Goal: Information Seeking & Learning: Learn about a topic

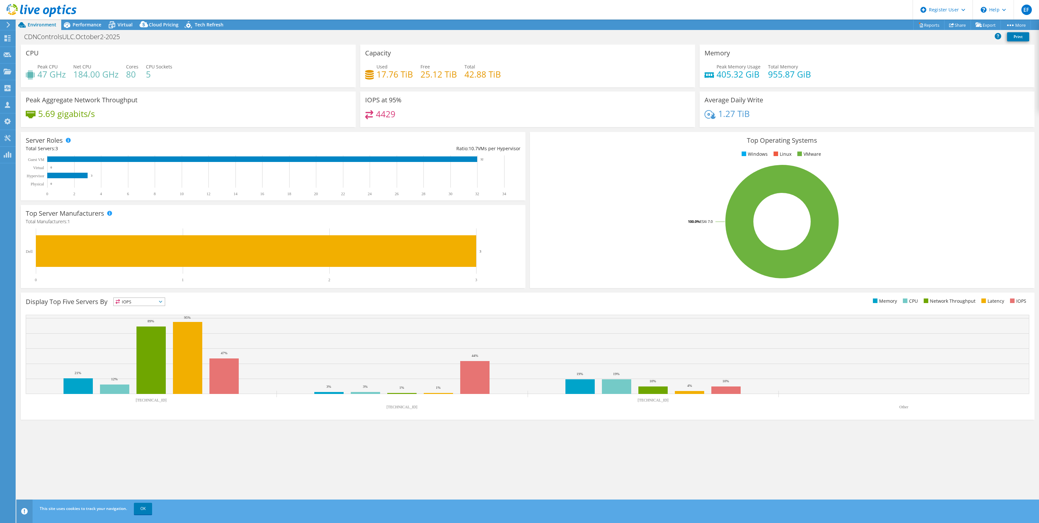
select select "USD"
drag, startPoint x: 816, startPoint y: 453, endPoint x: 855, endPoint y: 453, distance: 38.7
click at [816, 453] on div "CPU Peak CPU 47 GHz Net CPU 184.00 GHz Cores 80 CPU Sockets 5 Capacity Used 17.…" at bounding box center [527, 278] width 1022 height 467
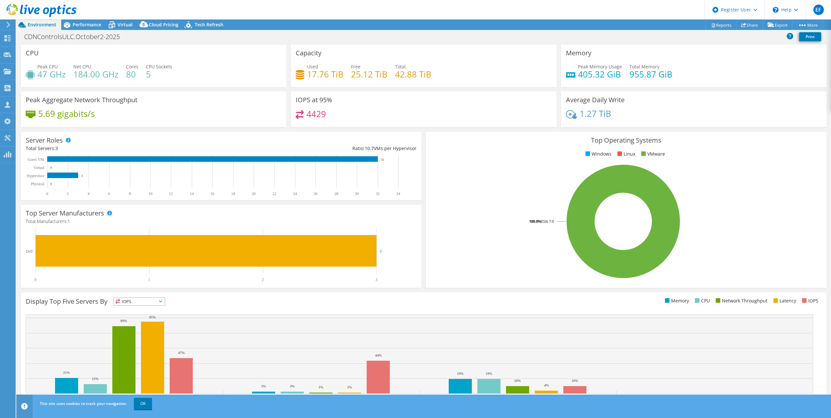
select select "USD"
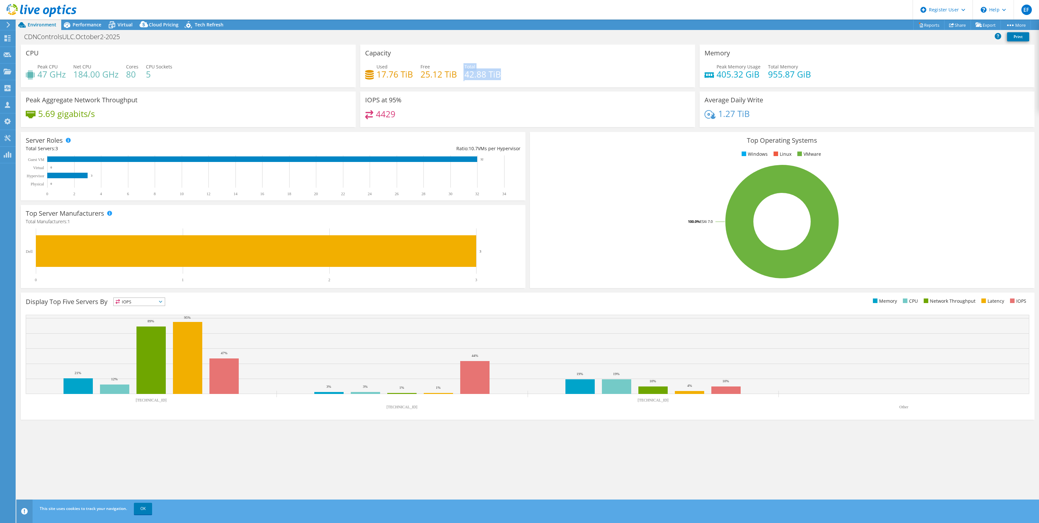
drag, startPoint x: 458, startPoint y: 73, endPoint x: 684, endPoint y: 80, distance: 226.4
click at [661, 83] on div "Used 17.76 TiB Free 25.12 TiB Total 42.88 TiB" at bounding box center [527, 73] width 325 height 21
click at [831, 82] on div "Peak Memory Usage 405.32 GiB Total Memory 955.87 GiB" at bounding box center [866, 73] width 325 height 21
drag, startPoint x: 547, startPoint y: 63, endPoint x: 359, endPoint y: 72, distance: 188.1
click at [359, 72] on div "Capacity Used 17.76 TiB Free 25.12 TiB Total 42.88 TiB" at bounding box center [527, 66] width 339 height 43
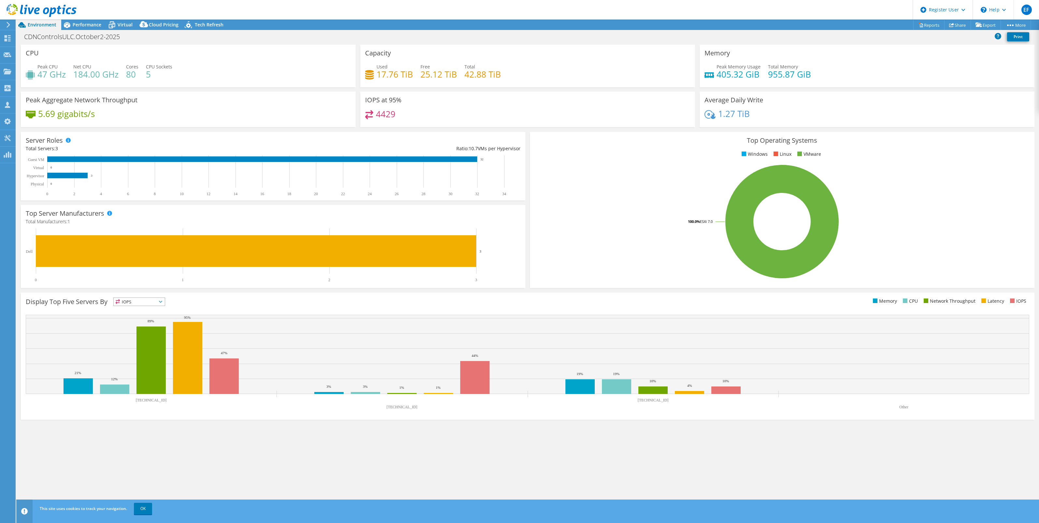
click at [527, 116] on div "4429" at bounding box center [527, 117] width 325 height 14
click at [85, 27] on span "Performance" at bounding box center [87, 24] width 29 height 6
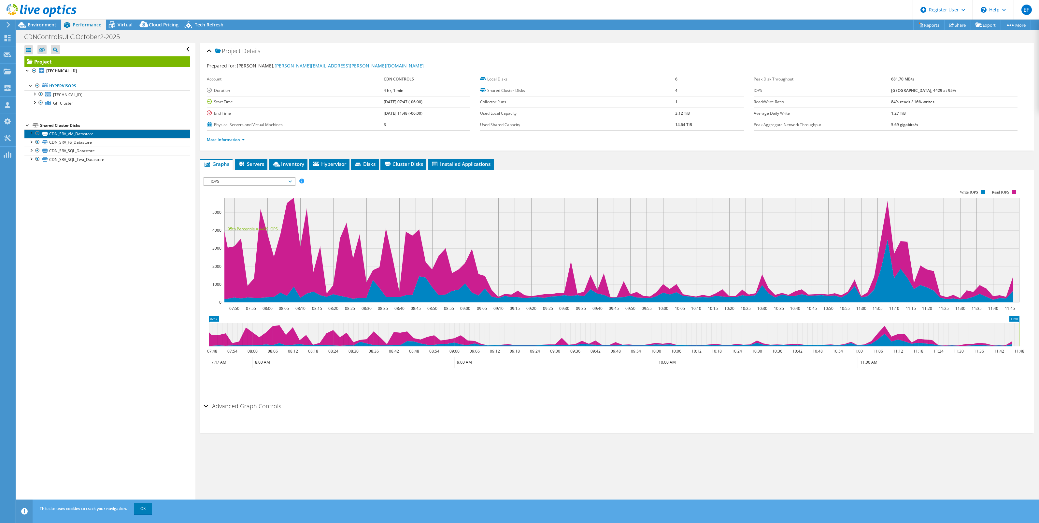
click at [88, 133] on link "CDN_SRV_VM_Datastore" at bounding box center [107, 133] width 166 height 8
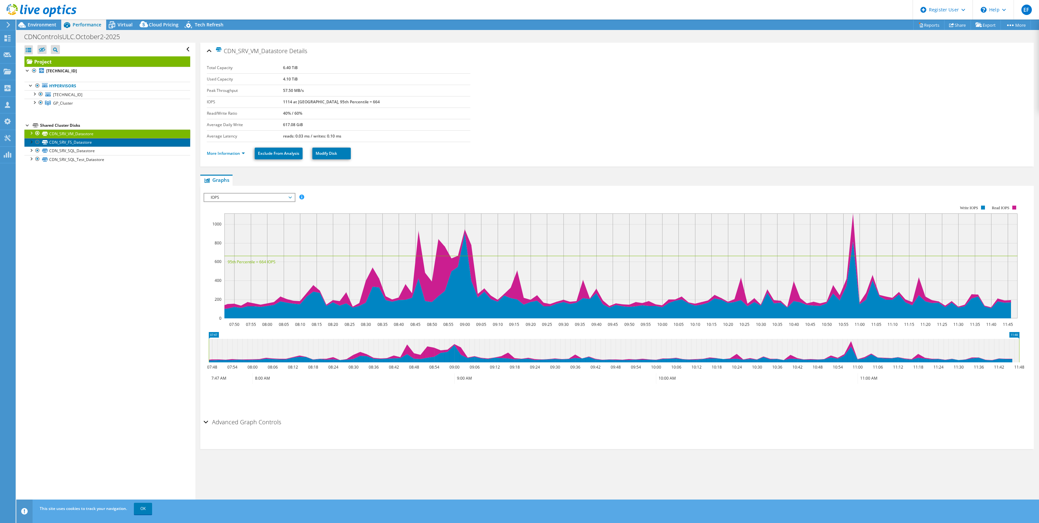
click at [85, 146] on link "CDN_SRV_FS_Datastore" at bounding box center [107, 142] width 166 height 8
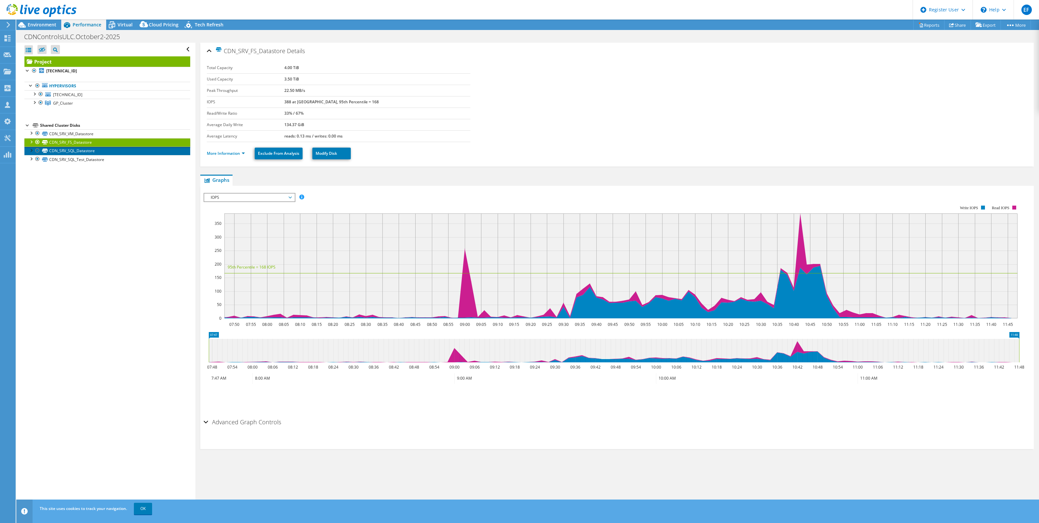
click at [57, 153] on link "CDN_SRV_SQL_Datastore" at bounding box center [107, 151] width 166 height 8
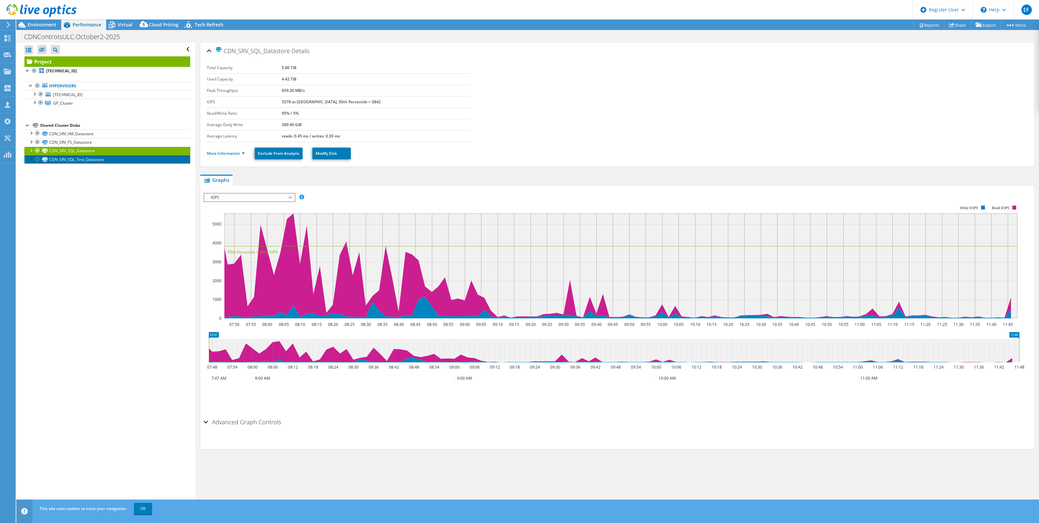
click at [59, 161] on link "CDN_SRV_SQL_Test_Datastore" at bounding box center [107, 159] width 166 height 8
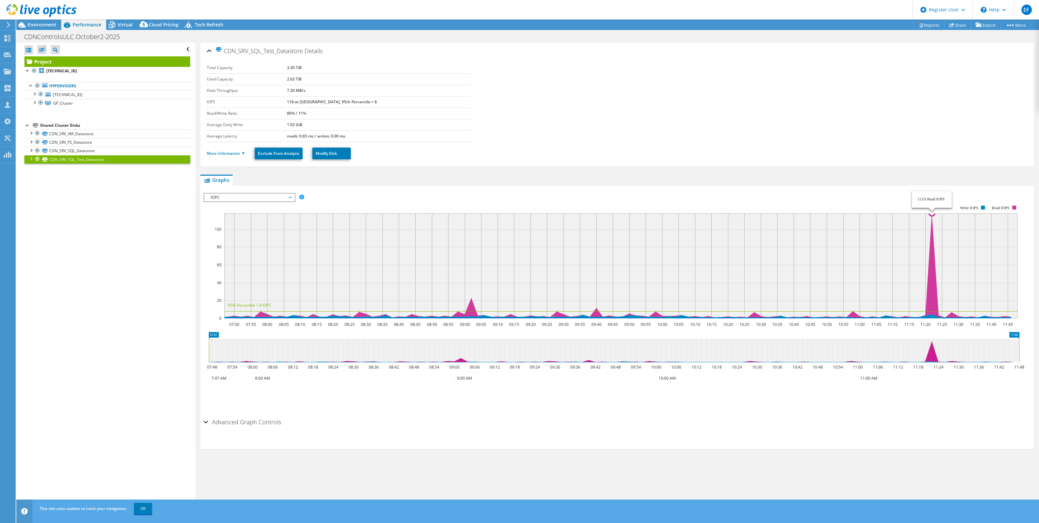
click at [831, 289] on icon at bounding box center [616, 265] width 790 height 104
click at [58, 85] on link "Hypervisors" at bounding box center [107, 86] width 166 height 8
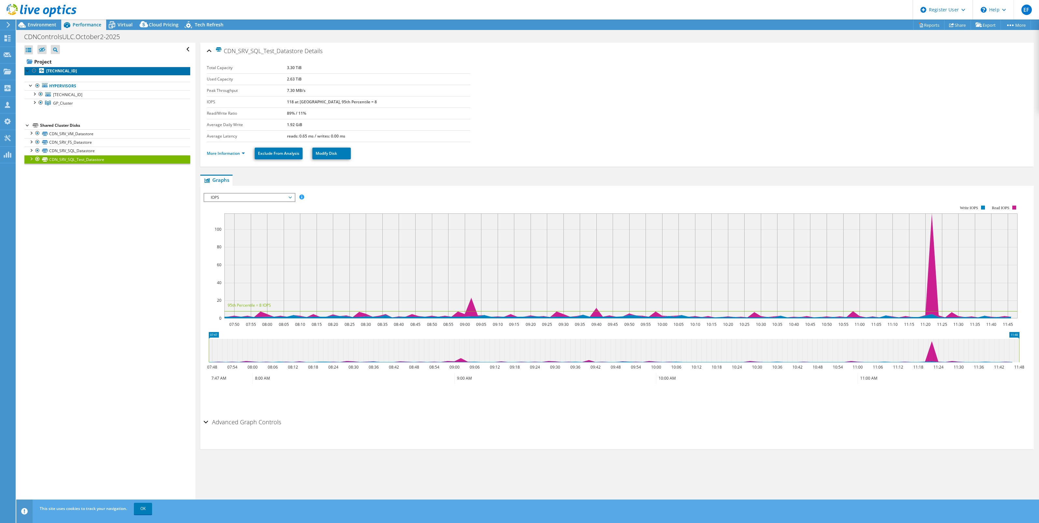
click at [64, 72] on b "[TECHNICAL_ID]" at bounding box center [61, 71] width 31 height 6
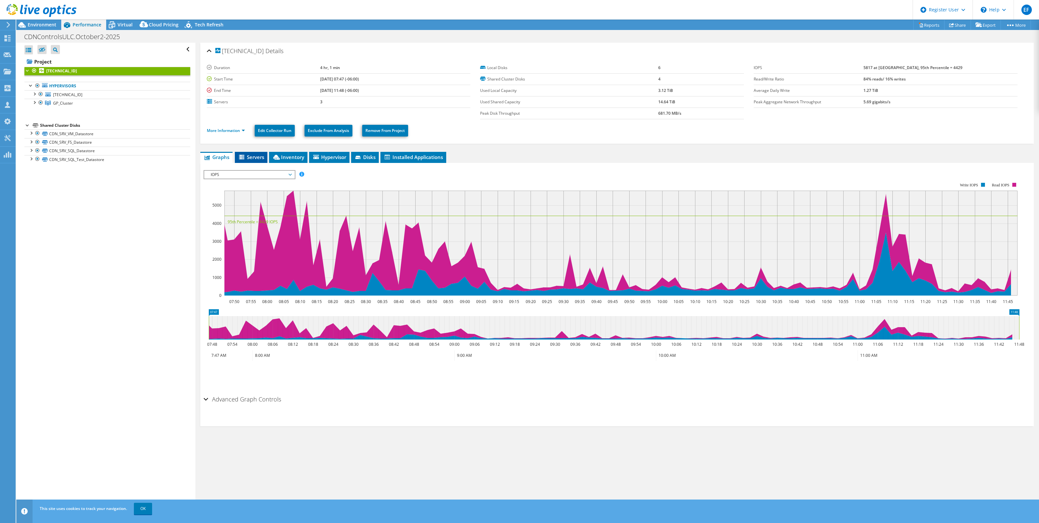
click at [256, 157] on span "Servers" at bounding box center [251, 157] width 26 height 7
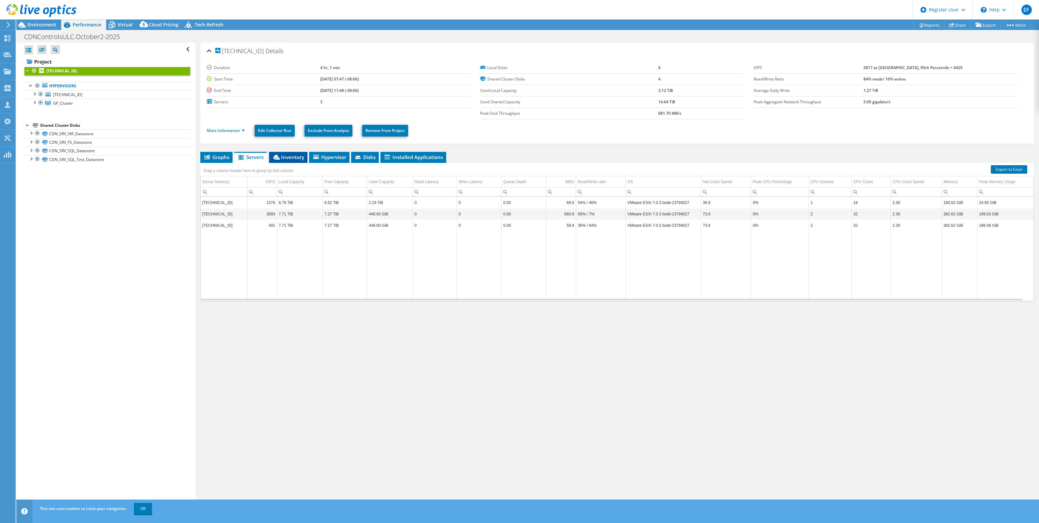
click at [284, 155] on span "Inventory" at bounding box center [288, 157] width 32 height 7
